Goal: Information Seeking & Learning: Learn about a topic

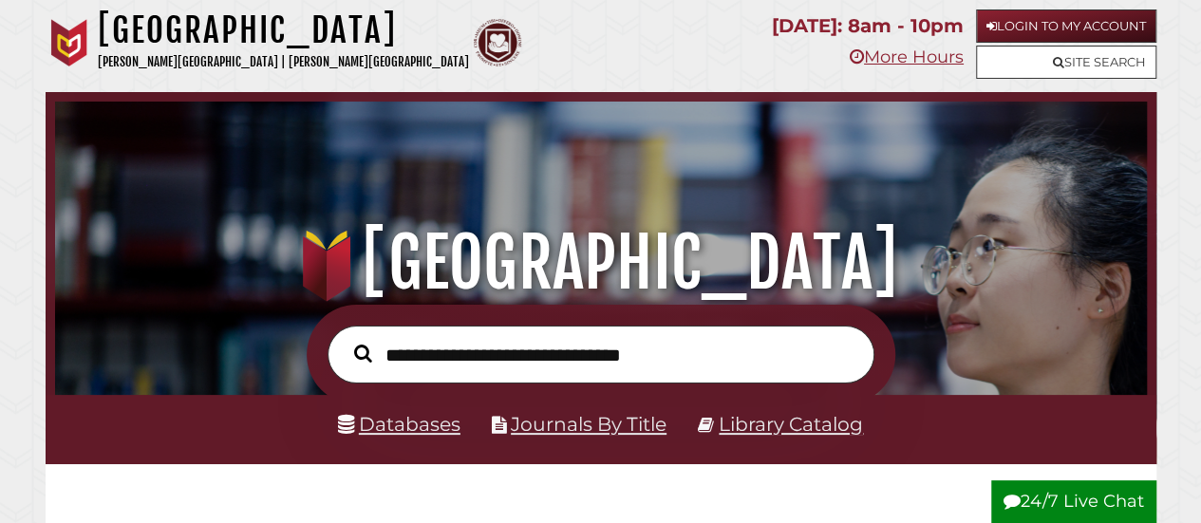
scroll to position [269, 0]
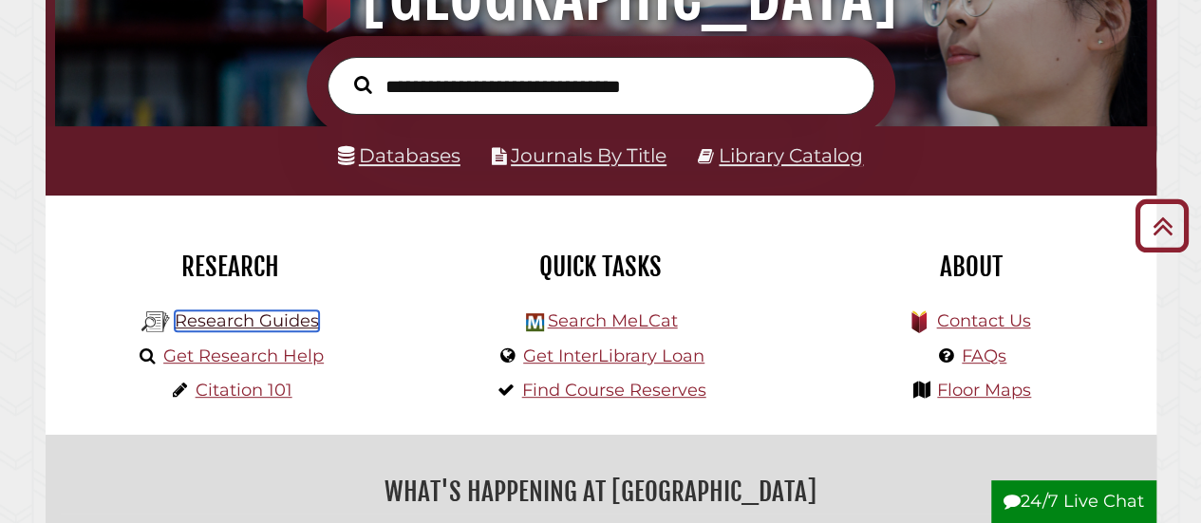
click at [275, 321] on link "Research Guides" at bounding box center [247, 321] width 144 height 21
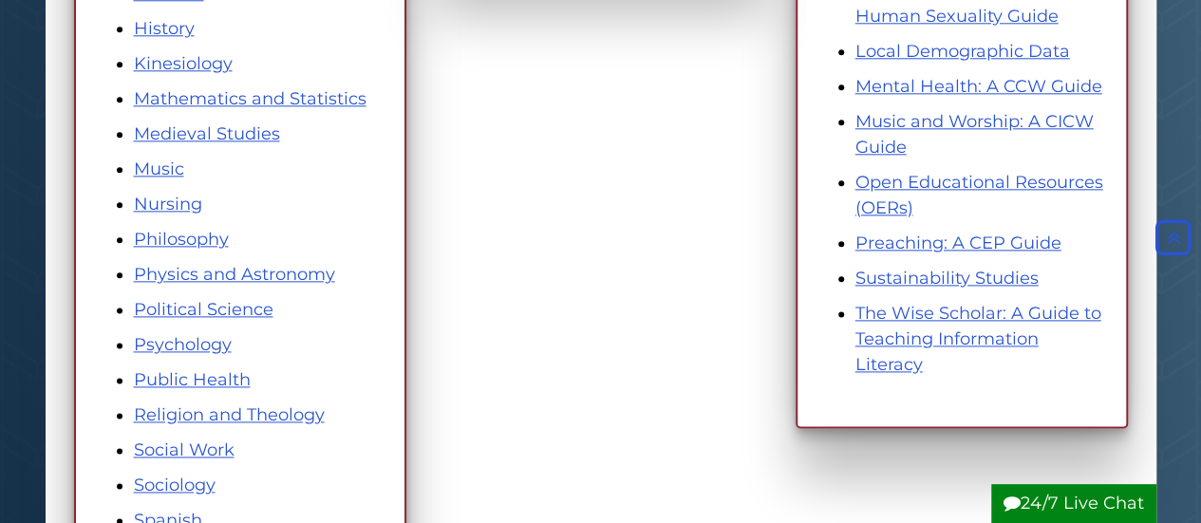
scroll to position [1066, 0]
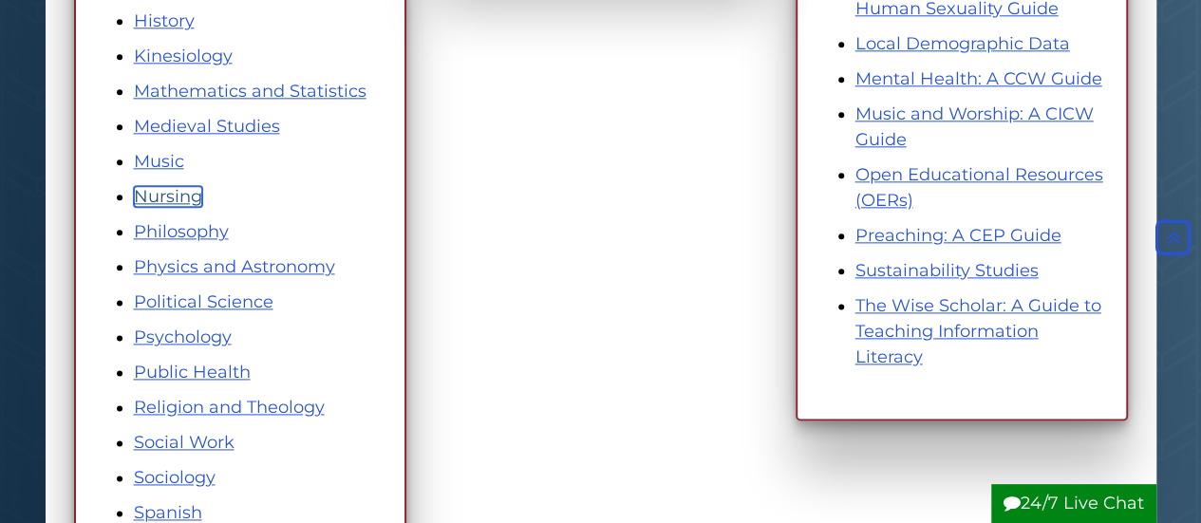
click at [186, 197] on link "Nursing" at bounding box center [168, 196] width 68 height 21
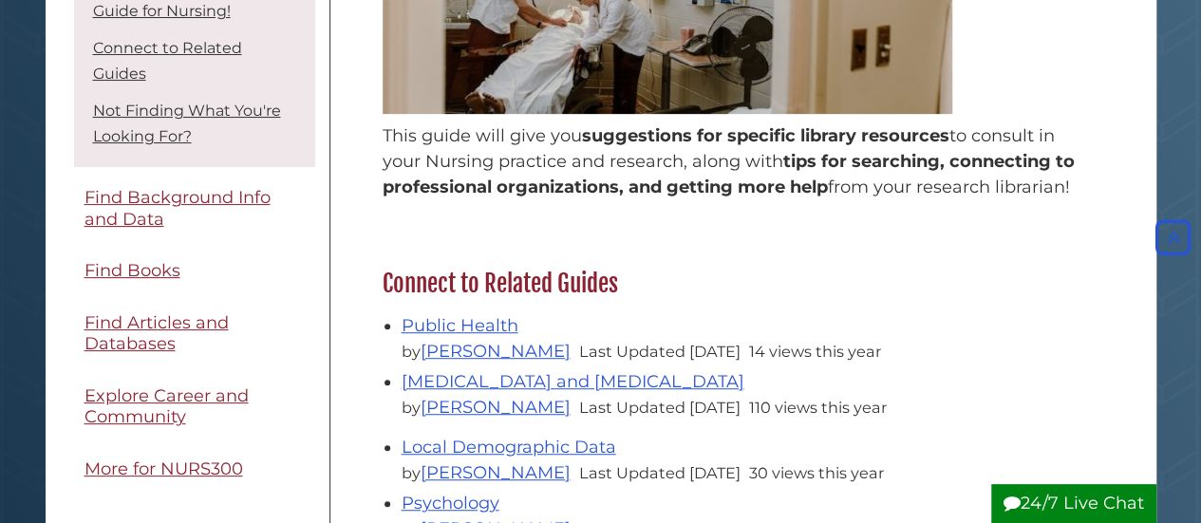
scroll to position [81, 0]
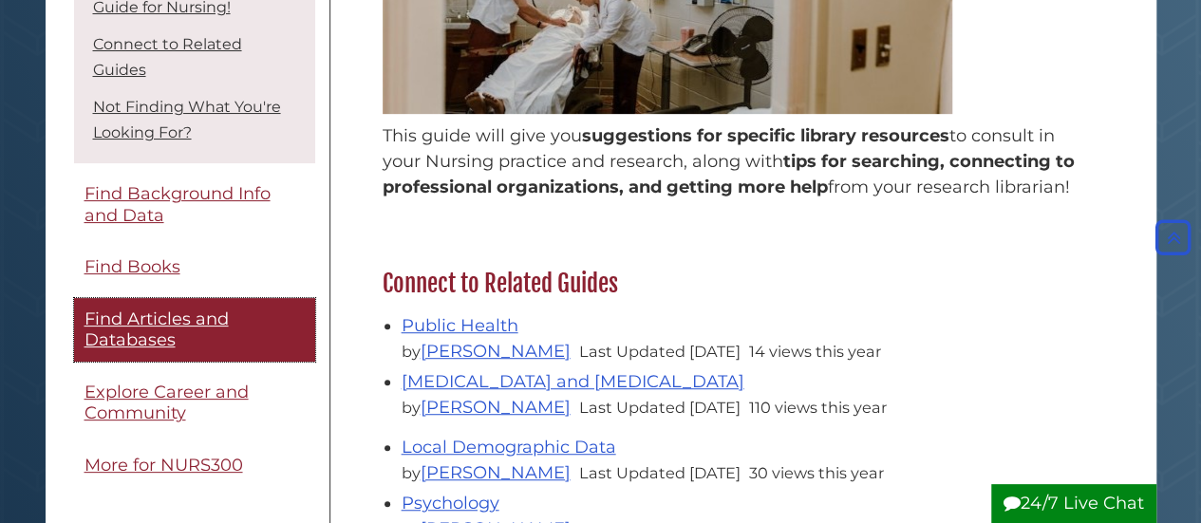
click at [170, 351] on span "Find Articles and Databases" at bounding box center [157, 330] width 144 height 43
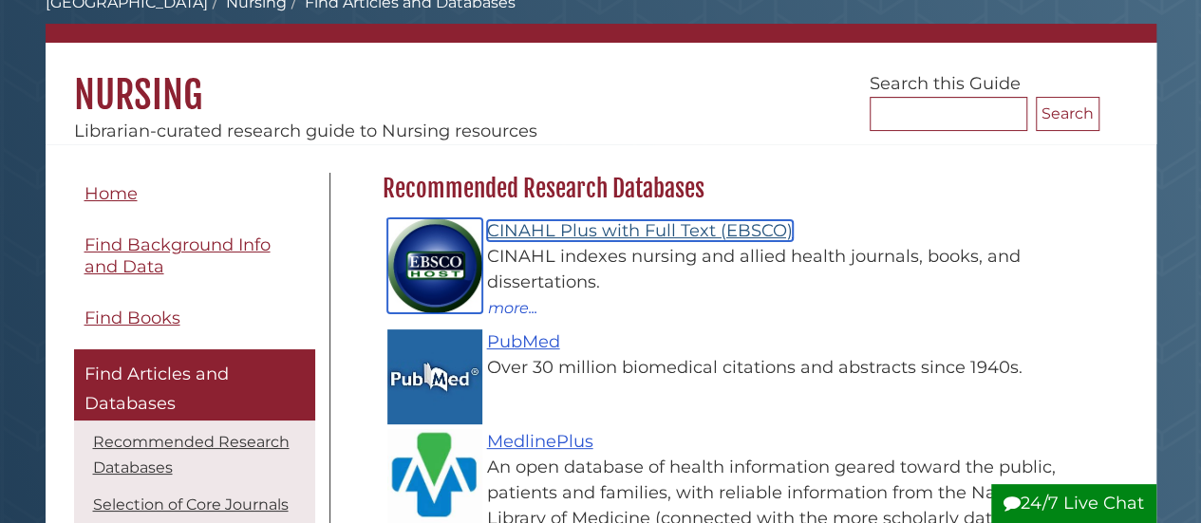
click at [578, 229] on link "CINAHL Plus with Full Text (EBSCO)" at bounding box center [640, 230] width 306 height 21
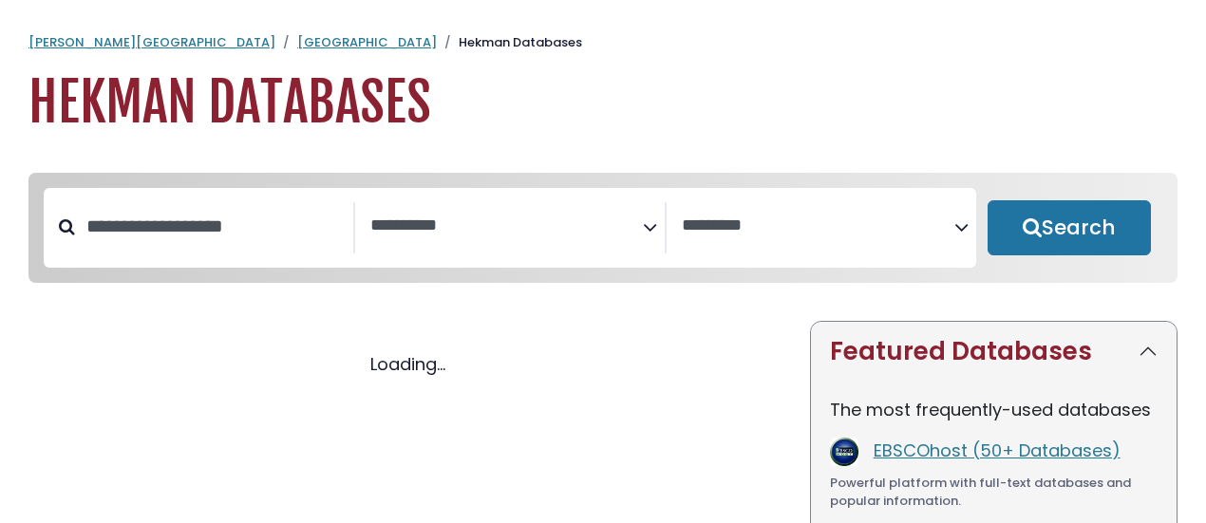
select select "Database Subject Filter"
select select "Database Vendors Filter"
select select "Database Subject Filter"
select select "Database Vendors Filter"
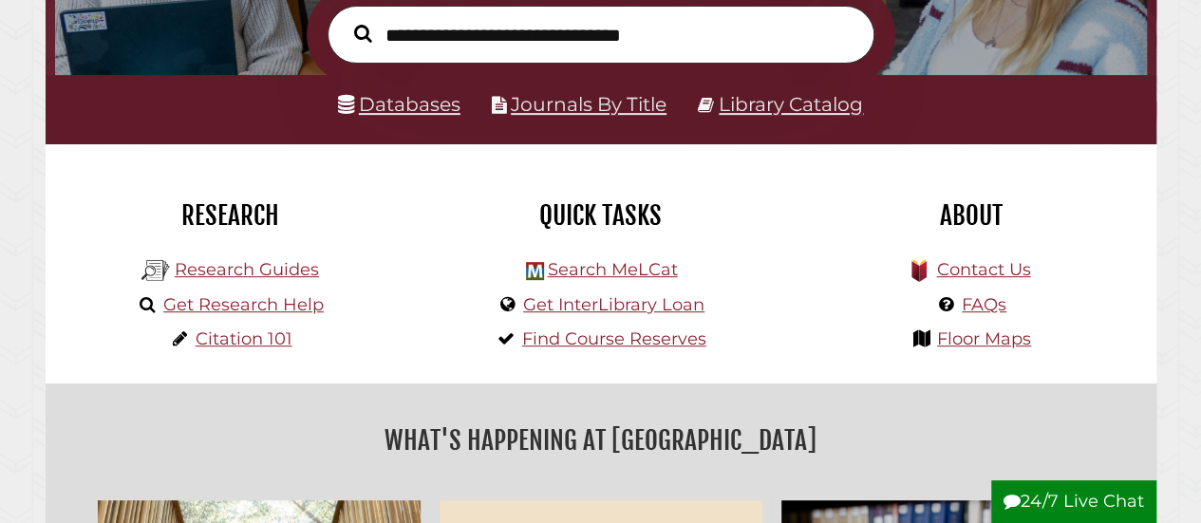
scroll to position [461, 0]
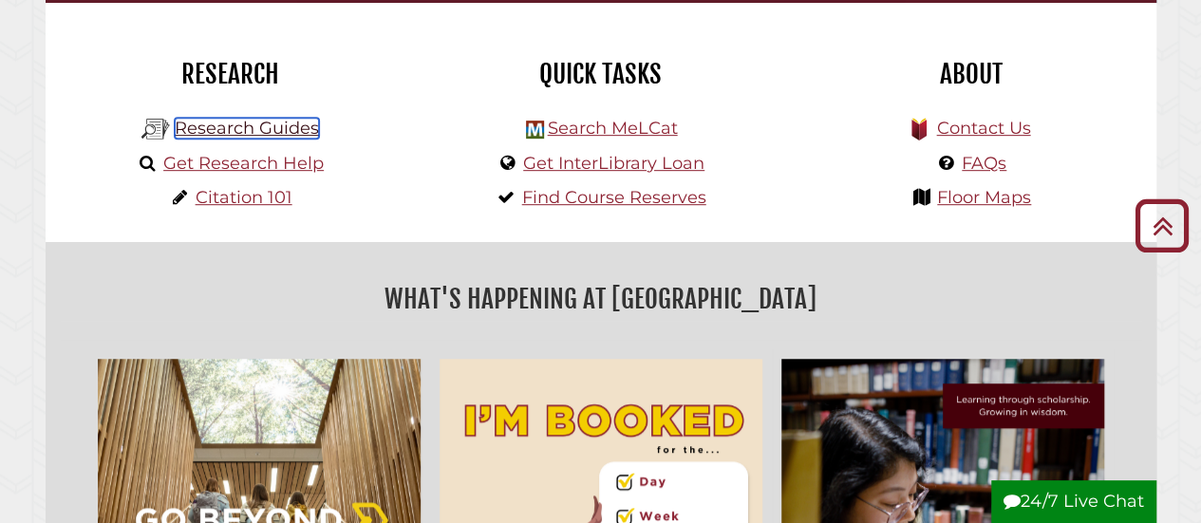
click at [271, 128] on link "Research Guides" at bounding box center [247, 128] width 144 height 21
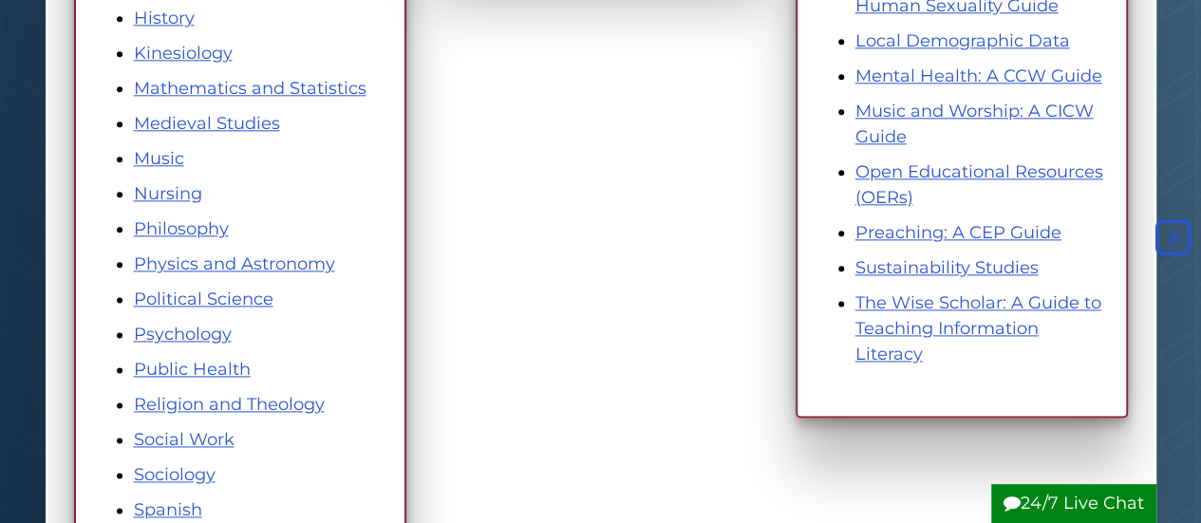
scroll to position [1068, 0]
click at [180, 197] on link "Nursing" at bounding box center [168, 194] width 68 height 21
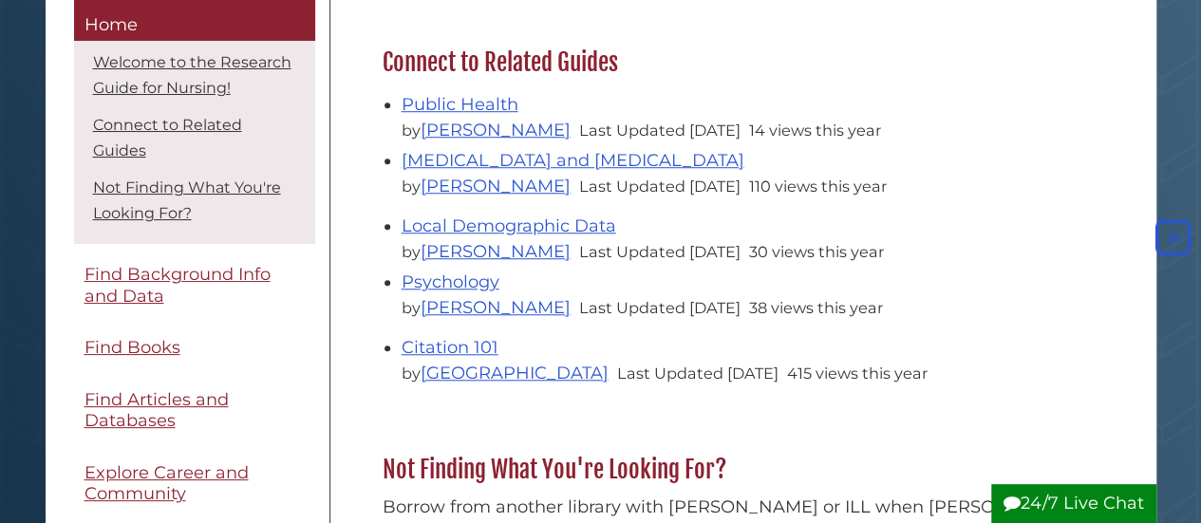
scroll to position [201, 0]
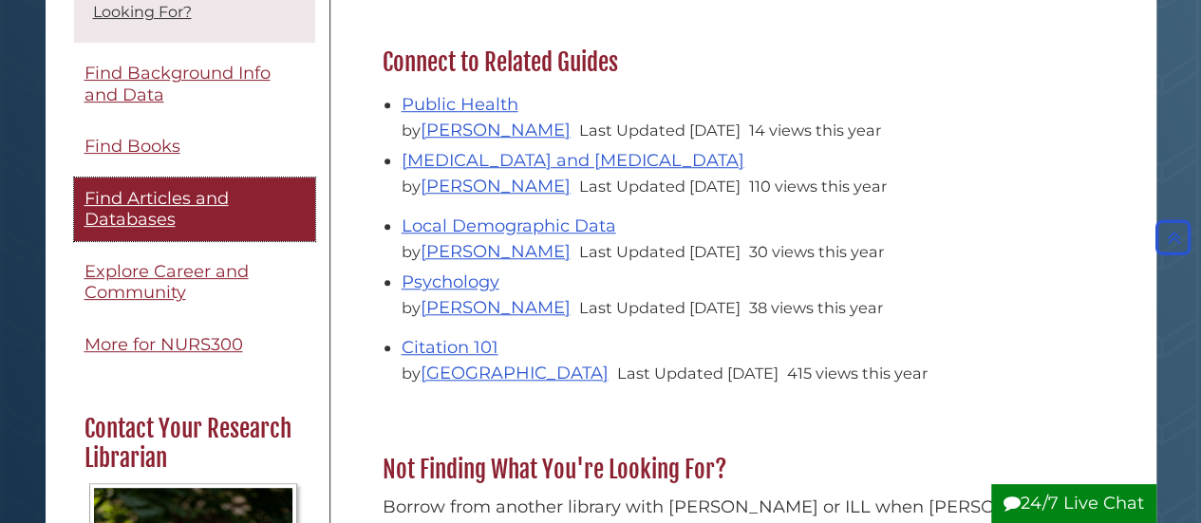
click at [183, 240] on link "Find Articles and Databases" at bounding box center [194, 210] width 241 height 64
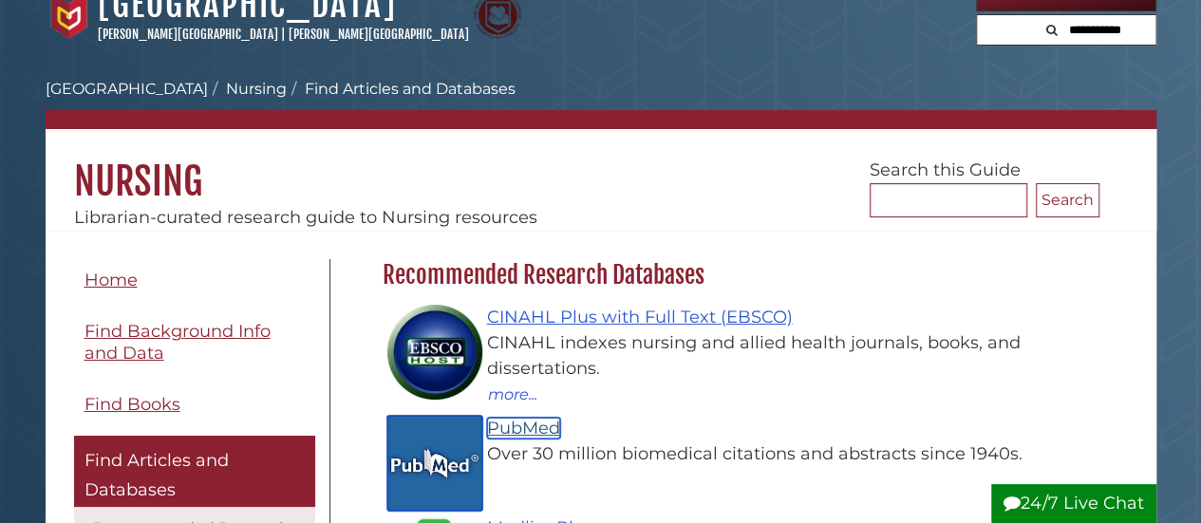
click at [527, 430] on link "PubMed" at bounding box center [523, 428] width 73 height 21
